Goal: Information Seeking & Learning: Learn about a topic

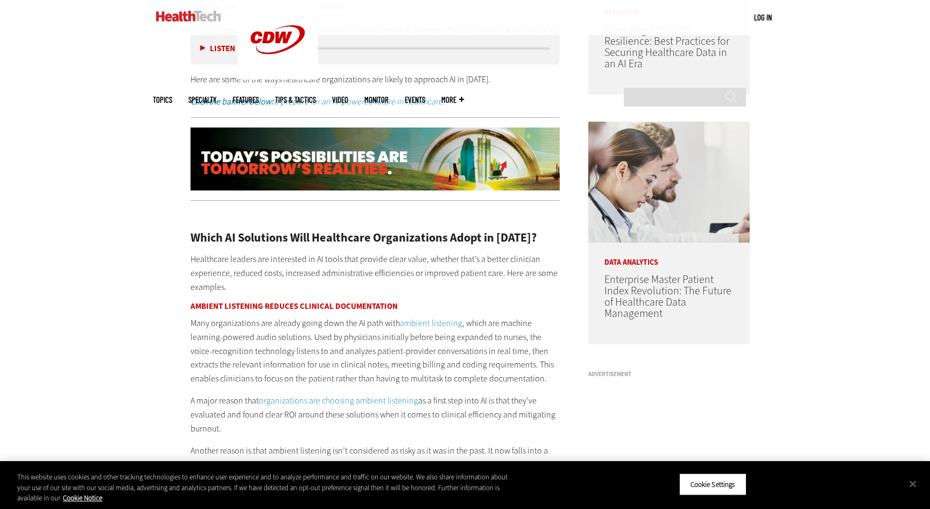
scroll to position [835, 0]
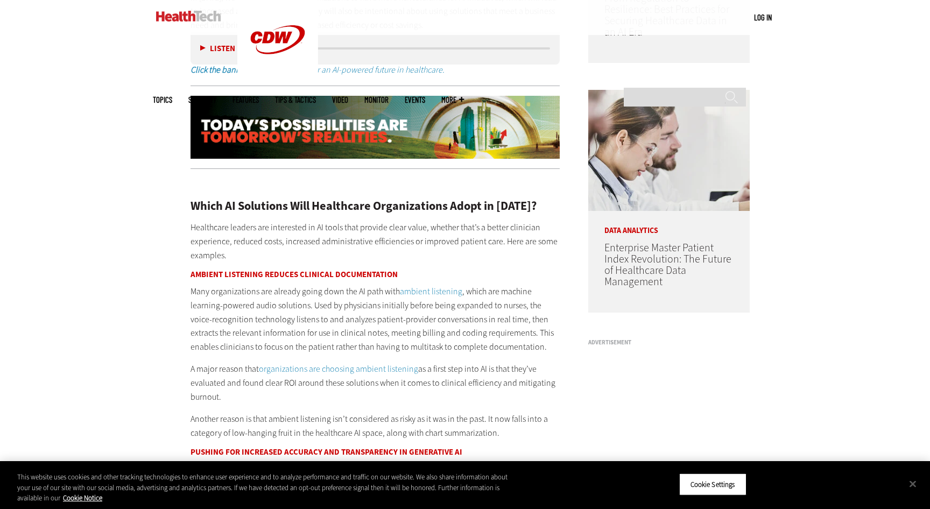
click at [207, 276] on h3 "Ambient Listening Reduces Clinical Documentation" at bounding box center [374, 275] width 369 height 8
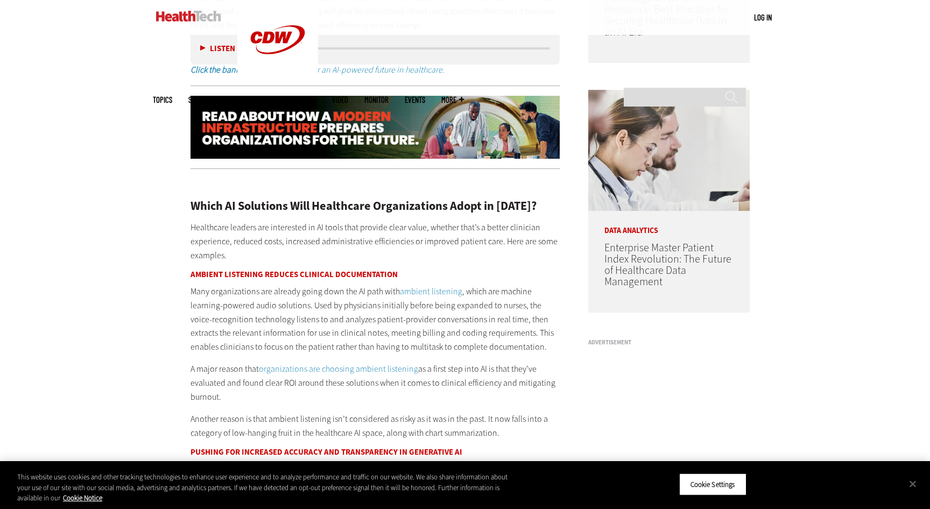
click at [207, 276] on h3 "Ambient Listening Reduces Clinical Documentation" at bounding box center [374, 275] width 369 height 8
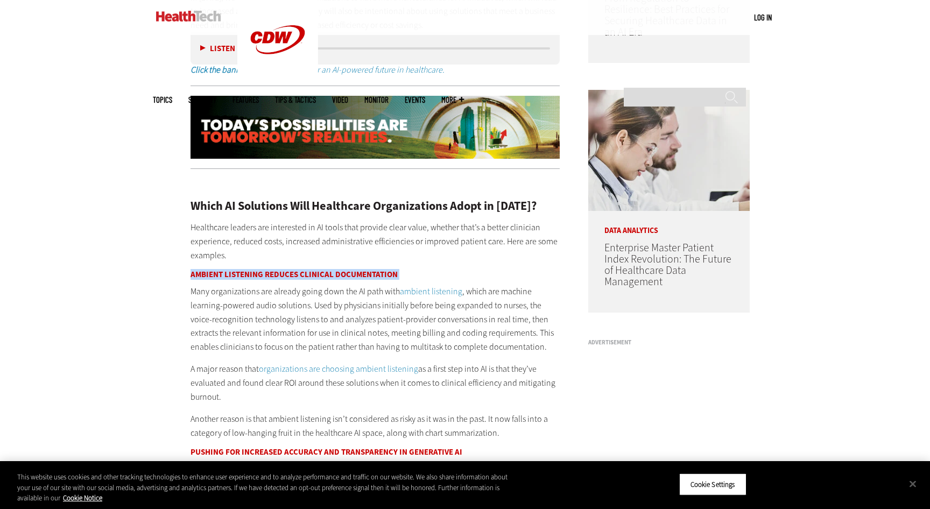
click at [207, 276] on h3 "Ambient Listening Reduces Clinical Documentation" at bounding box center [374, 275] width 369 height 8
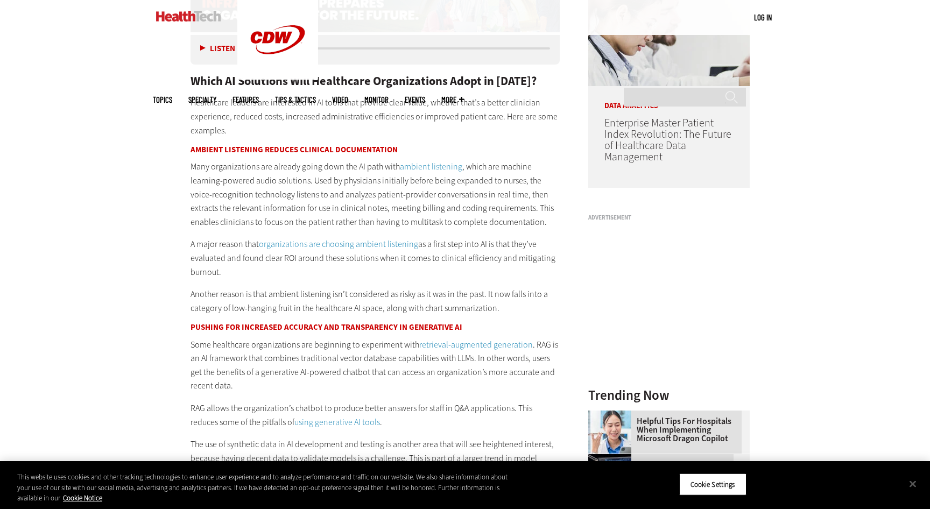
scroll to position [1014, 0]
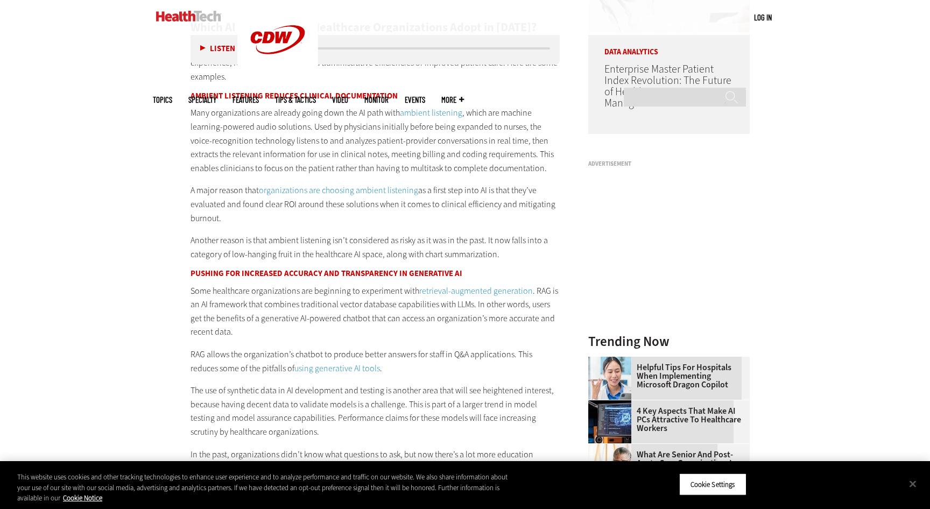
click at [225, 270] on h3 "Pushing for Increased Accuracy and Transparency in Generative AI" at bounding box center [374, 274] width 369 height 8
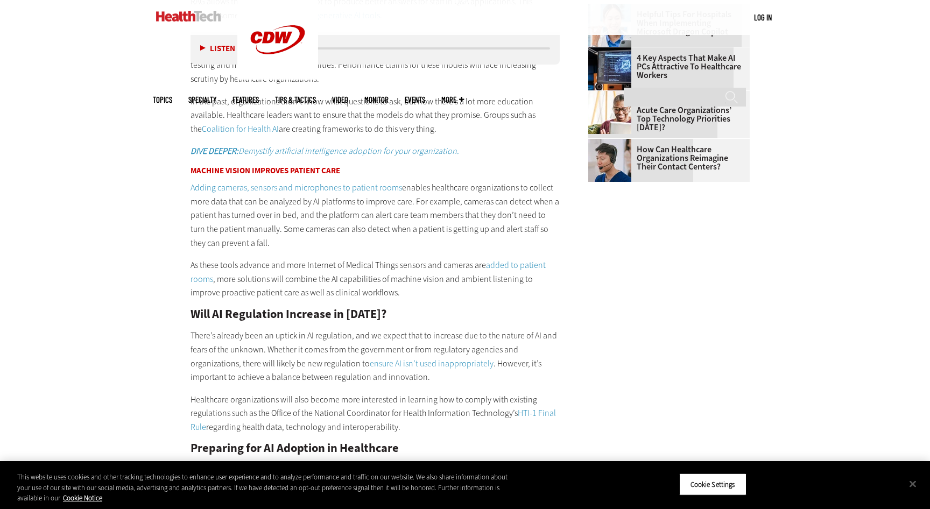
click at [256, 171] on strong "Machine Vision Improves Patient Care" at bounding box center [265, 170] width 150 height 11
click at [126, 192] on div "Become an Insider Sign up [DATE] to receive premium content! Sign Up MENU Log i…" at bounding box center [465, 212] width 930 height 3156
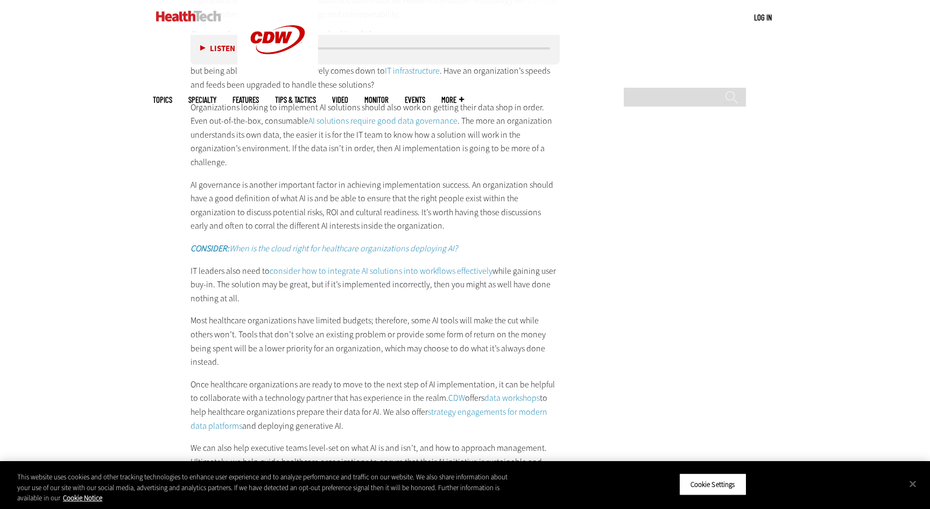
scroll to position [1866, 0]
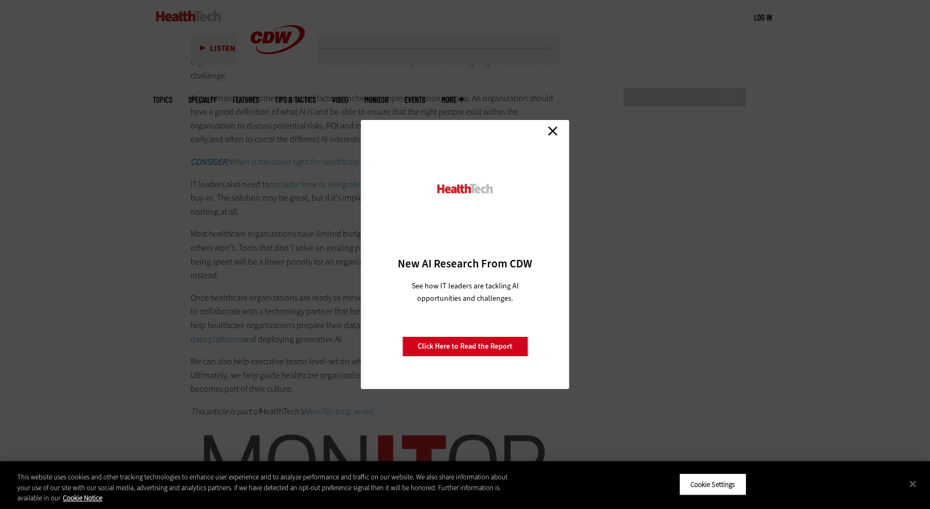
click at [126, 192] on div "Close New AI Research From CDW See how IT leaders are tackling AI opportunities…" at bounding box center [465, 254] width 930 height 509
click at [550, 134] on link "Close" at bounding box center [552, 131] width 16 height 16
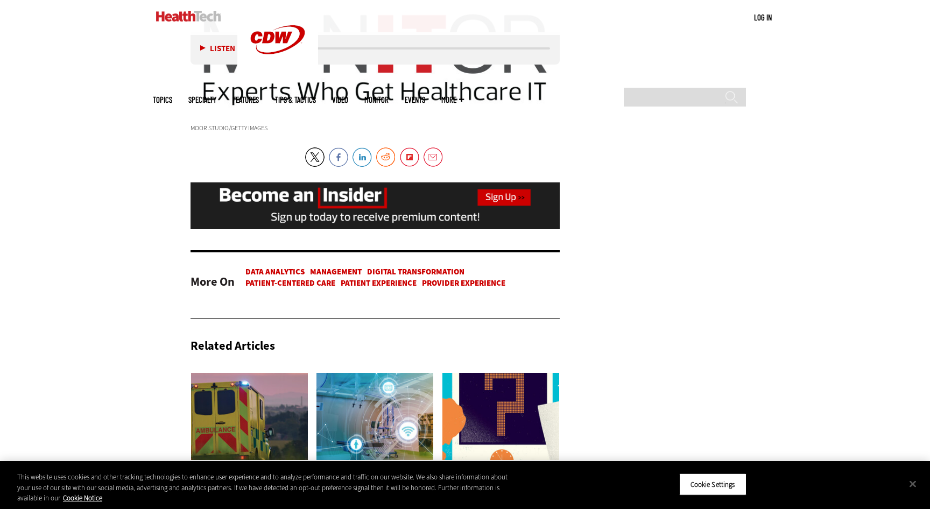
scroll to position [2654, 0]
